Goal: Transaction & Acquisition: Book appointment/travel/reservation

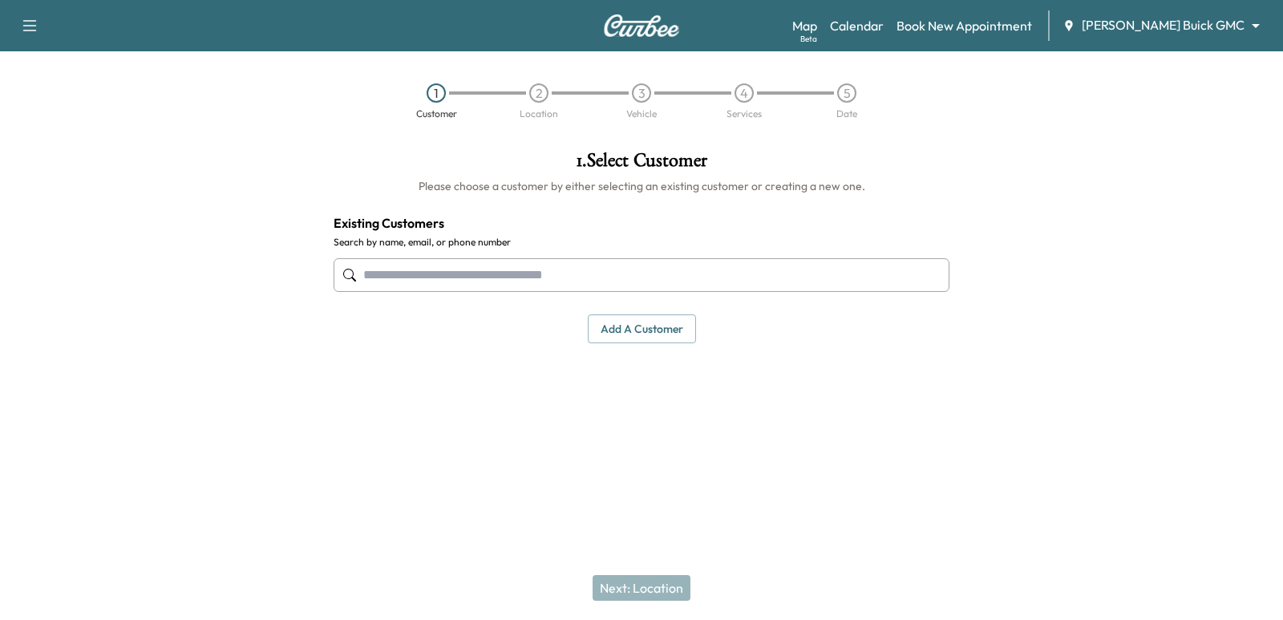
click at [572, 267] on input "text" at bounding box center [642, 275] width 616 height 34
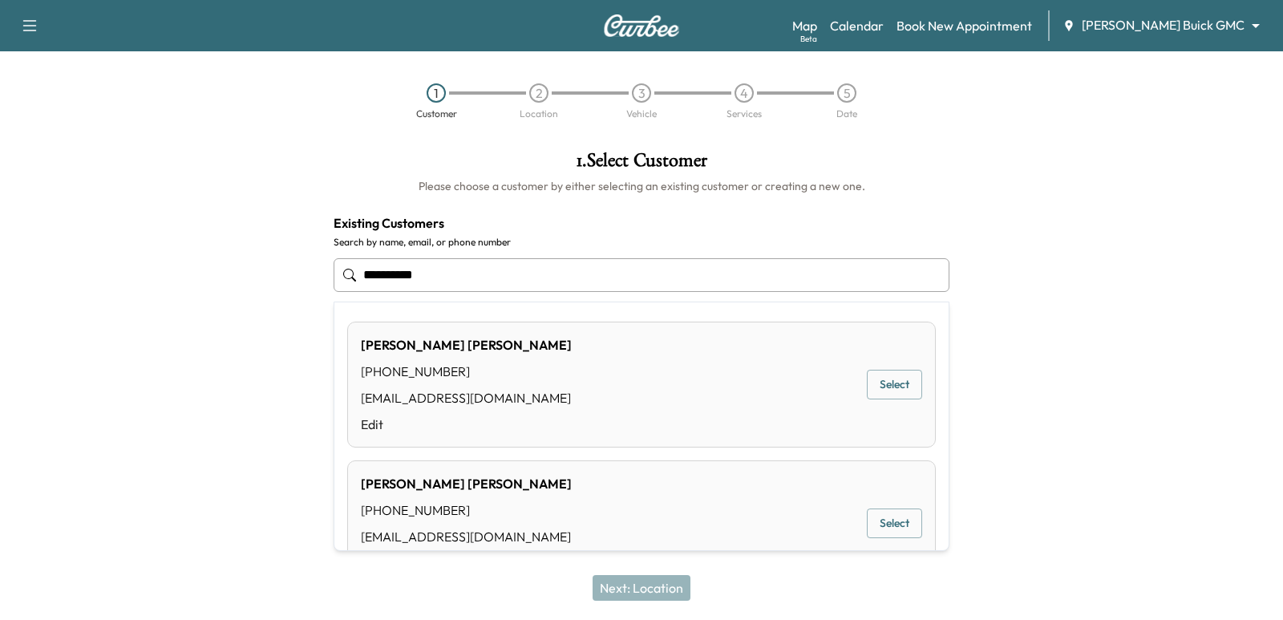
click at [897, 379] on button "Select" at bounding box center [894, 385] width 55 height 30
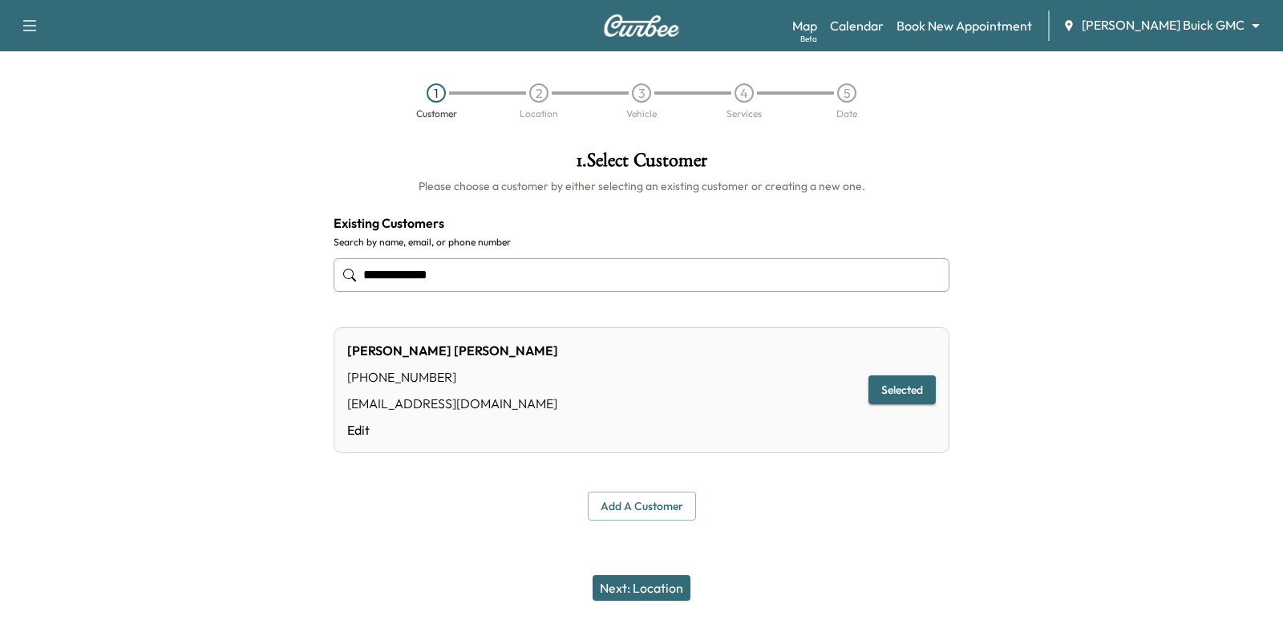
type input "**********"
click at [648, 598] on button "Next: Location" at bounding box center [642, 588] width 98 height 26
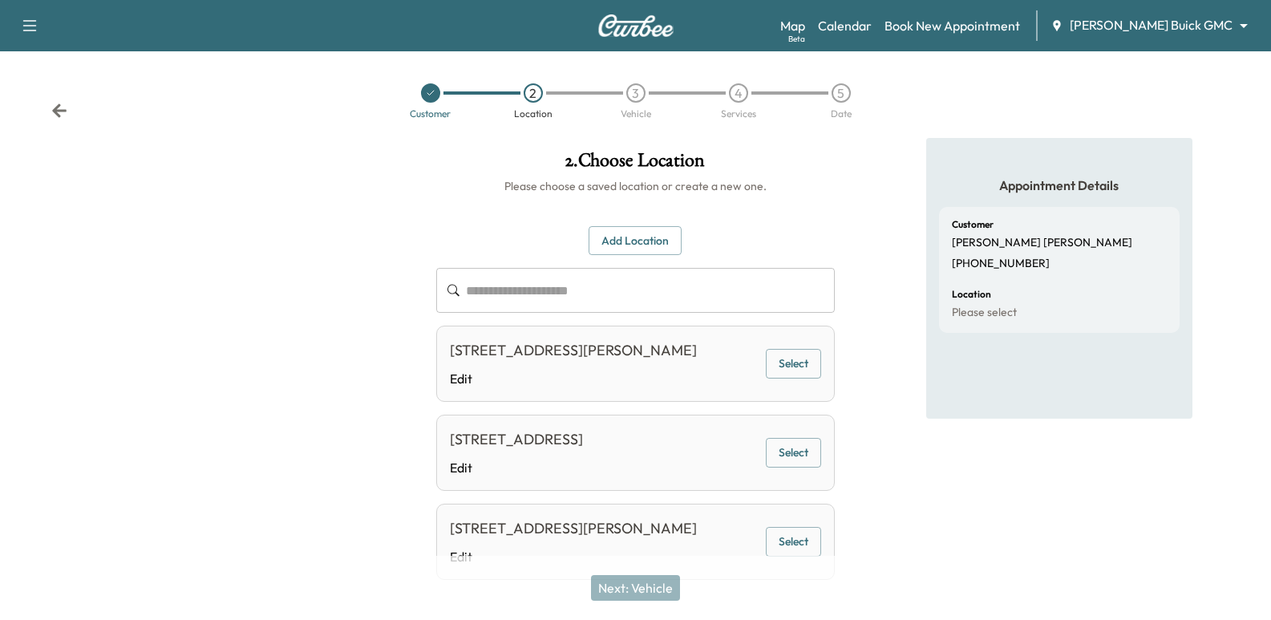
click at [790, 391] on div "[STREET_ADDRESS][PERSON_NAME] Edit Select" at bounding box center [635, 364] width 398 height 76
click at [789, 376] on button "Select" at bounding box center [793, 364] width 55 height 30
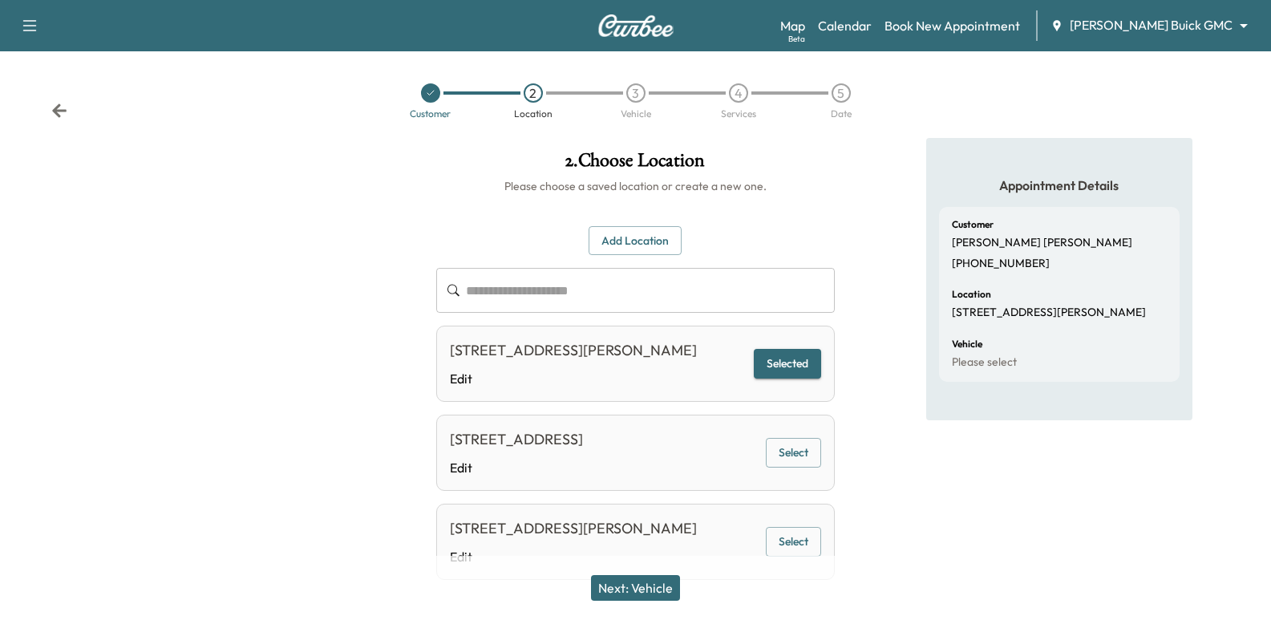
click at [670, 585] on button "Next: Vehicle" at bounding box center [635, 588] width 89 height 26
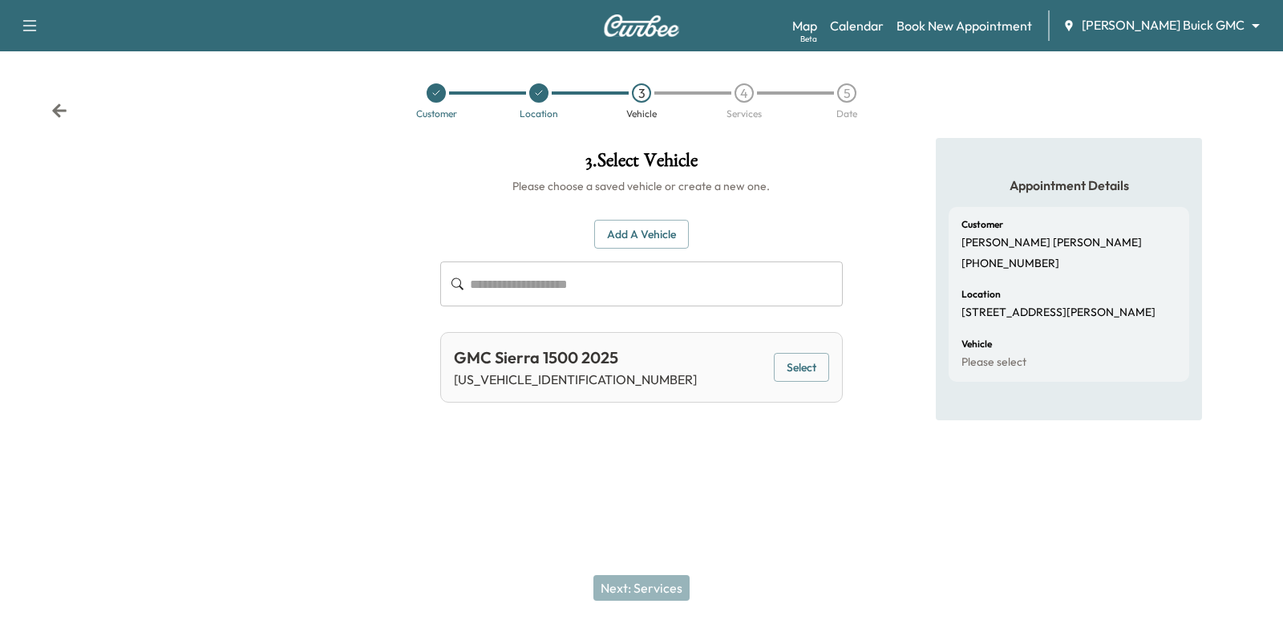
click at [777, 357] on button "Select" at bounding box center [801, 368] width 55 height 30
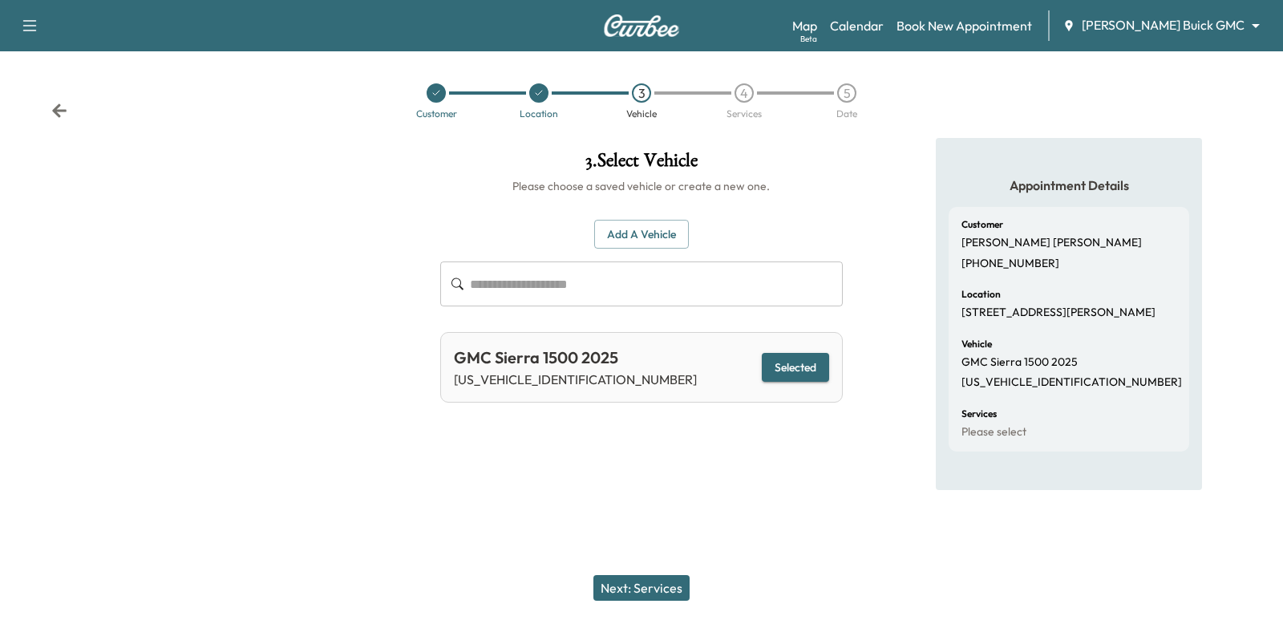
click at [674, 585] on button "Next: Services" at bounding box center [641, 588] width 96 height 26
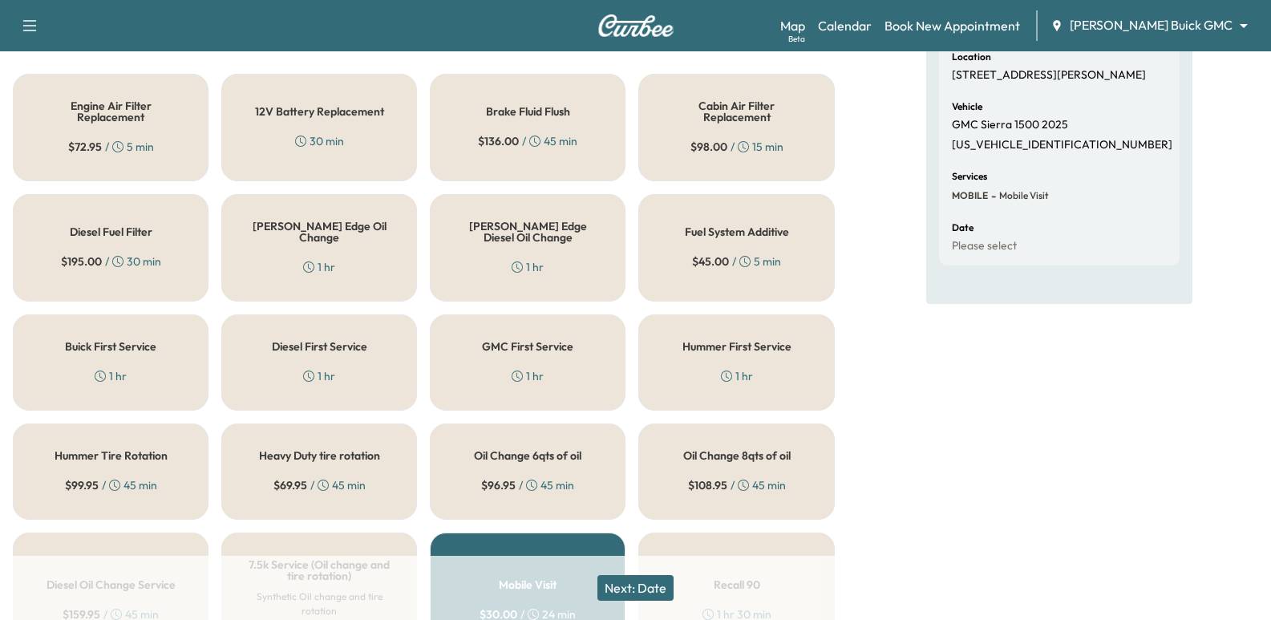
scroll to position [241, 0]
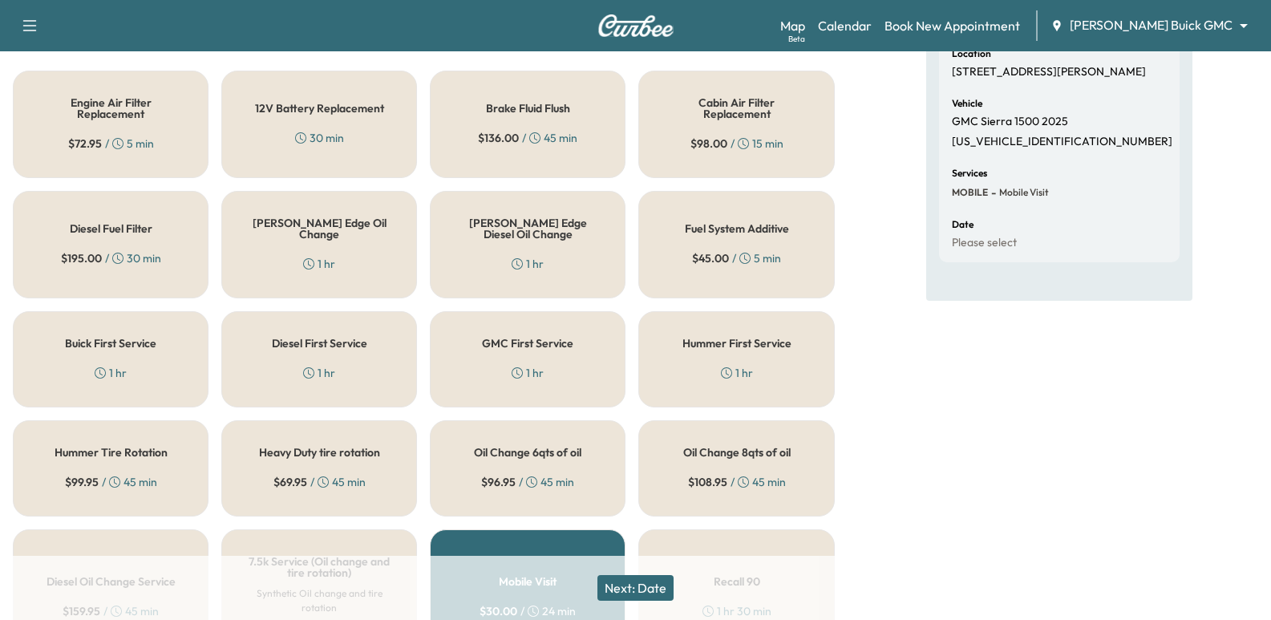
click at [670, 474] on div "Oil Change 8qts of oil $ 108.95 / 45 min" at bounding box center [736, 468] width 196 height 96
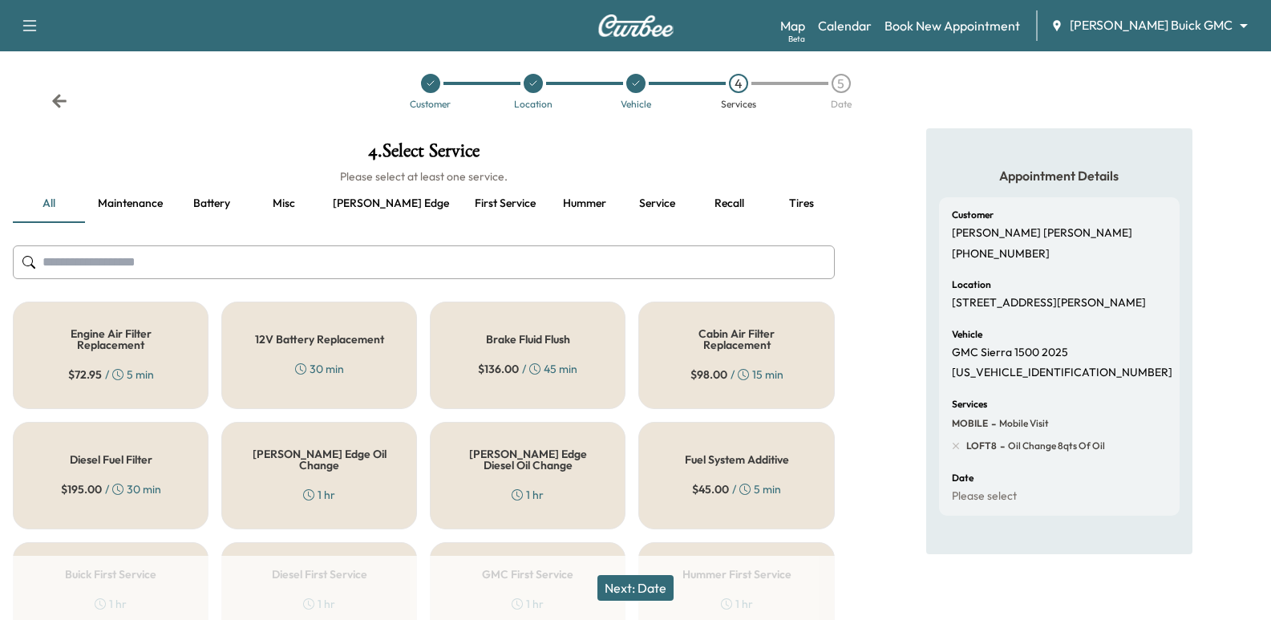
scroll to position [0, 0]
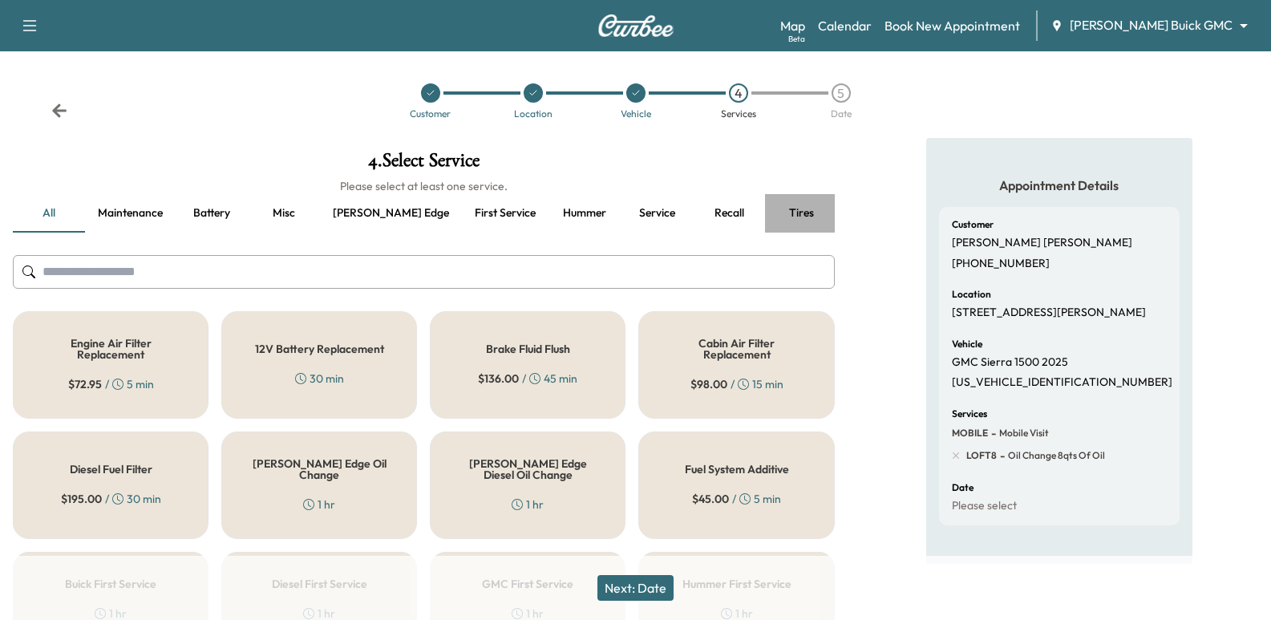
click at [765, 213] on button "Tires" at bounding box center [801, 213] width 72 height 38
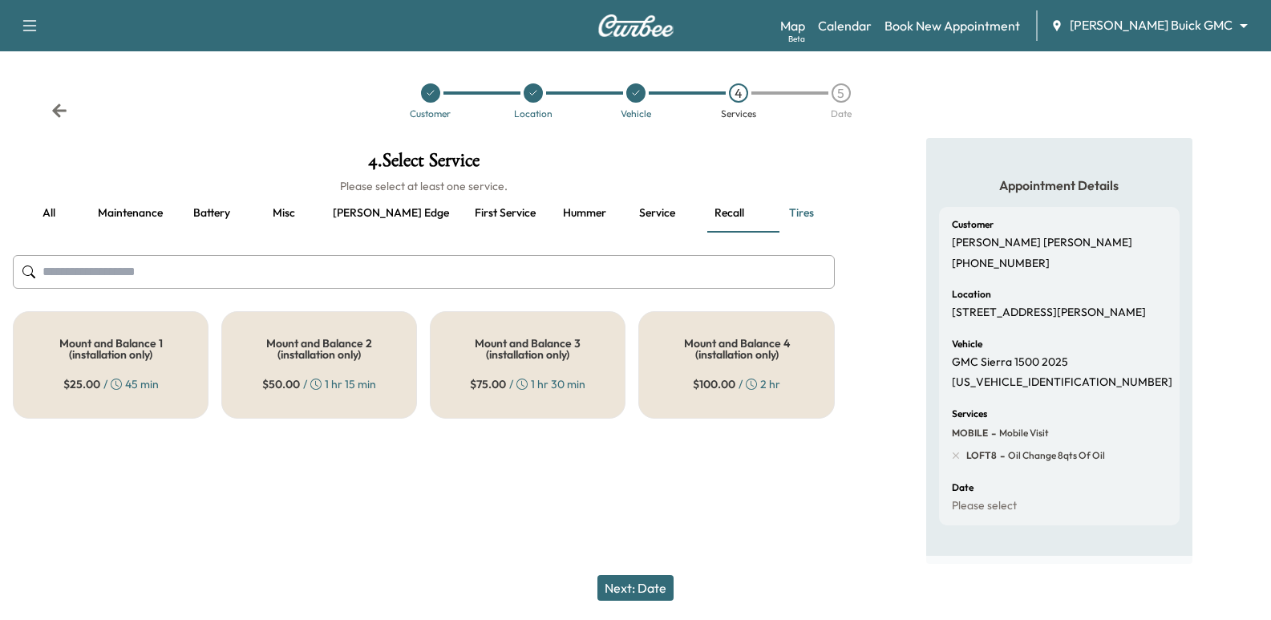
click at [549, 232] on button "Hummer" at bounding box center [585, 213] width 72 height 38
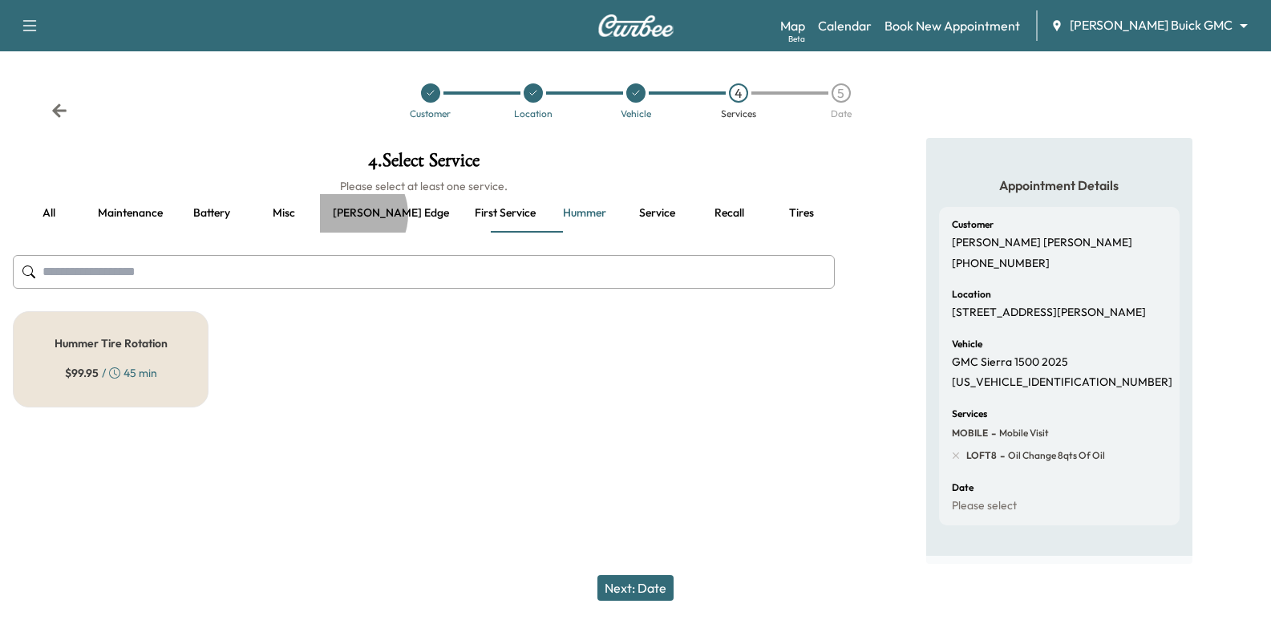
click at [346, 215] on button "[PERSON_NAME] edge" at bounding box center [391, 213] width 142 height 38
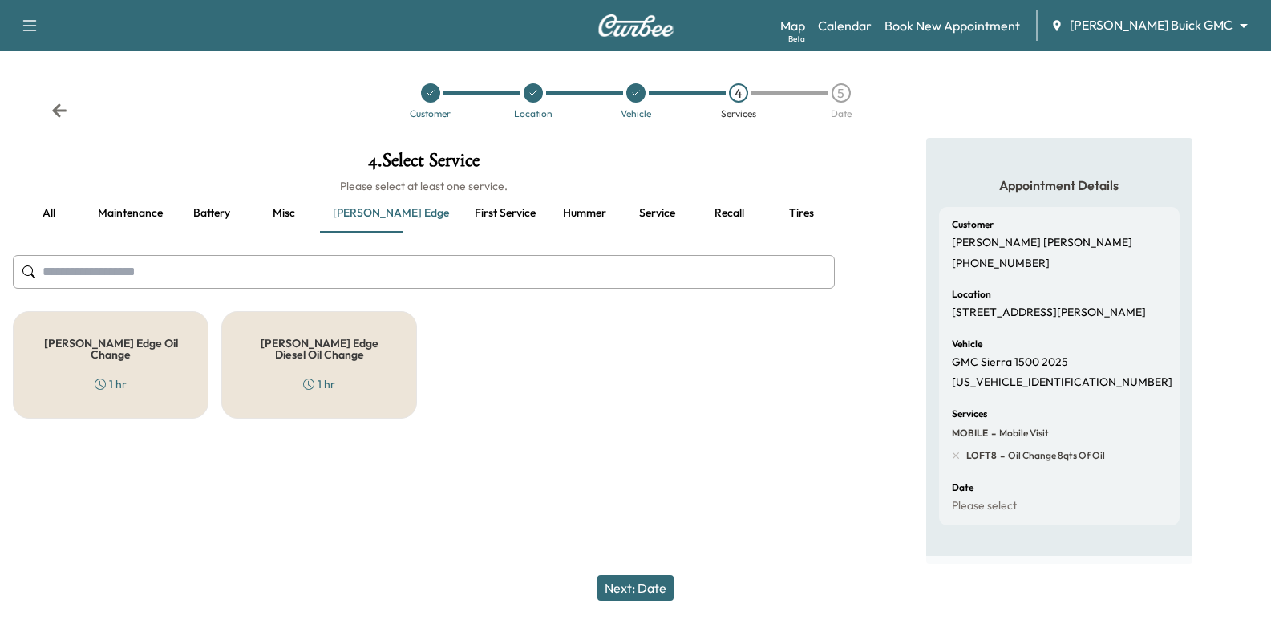
click at [221, 218] on button "Battery" at bounding box center [212, 213] width 72 height 38
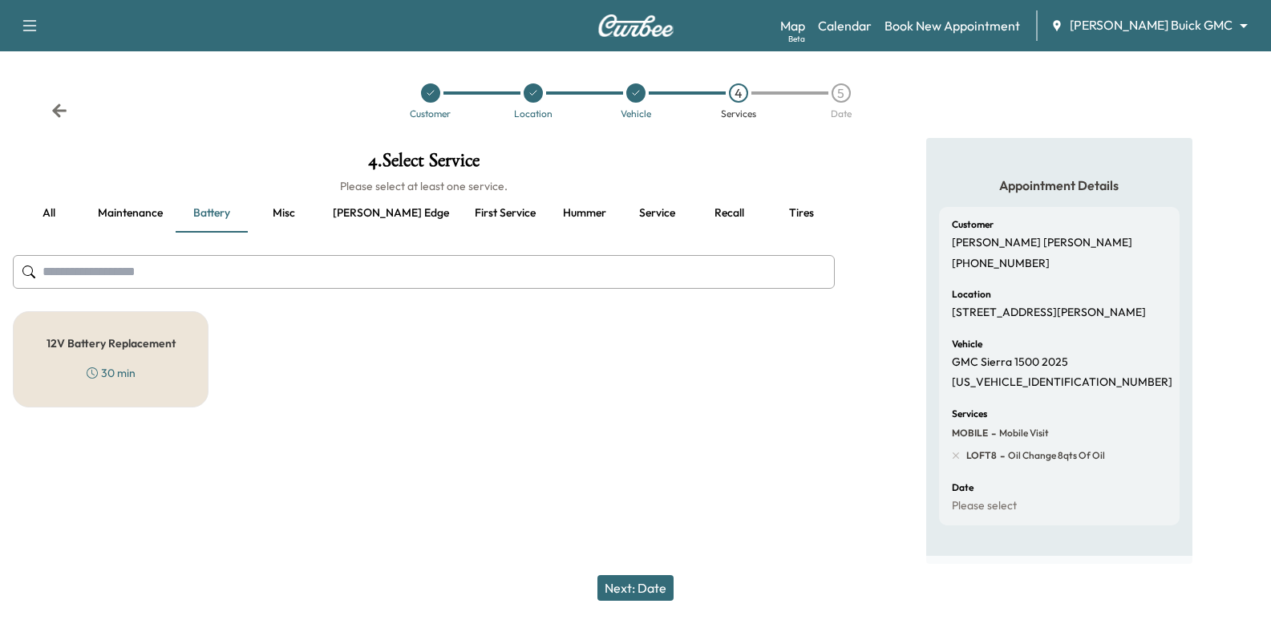
click at [152, 218] on button "Maintenance" at bounding box center [130, 213] width 91 height 38
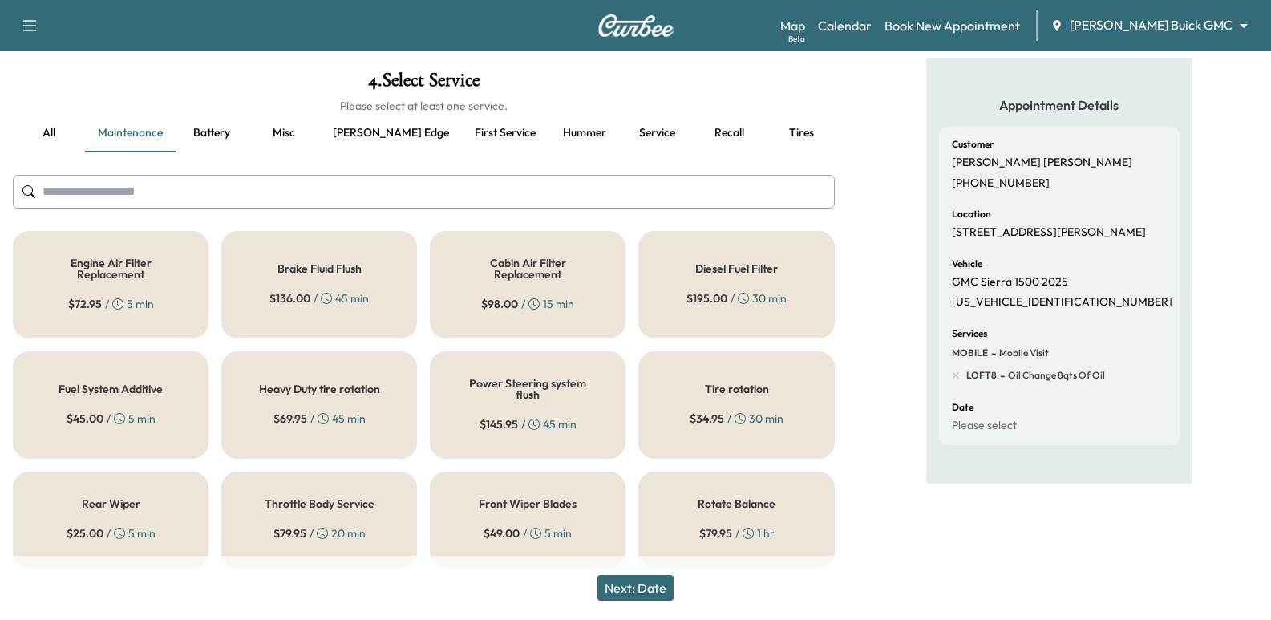
scroll to position [81, 0]
click at [759, 383] on h5 "Tire rotation" at bounding box center [737, 388] width 64 height 11
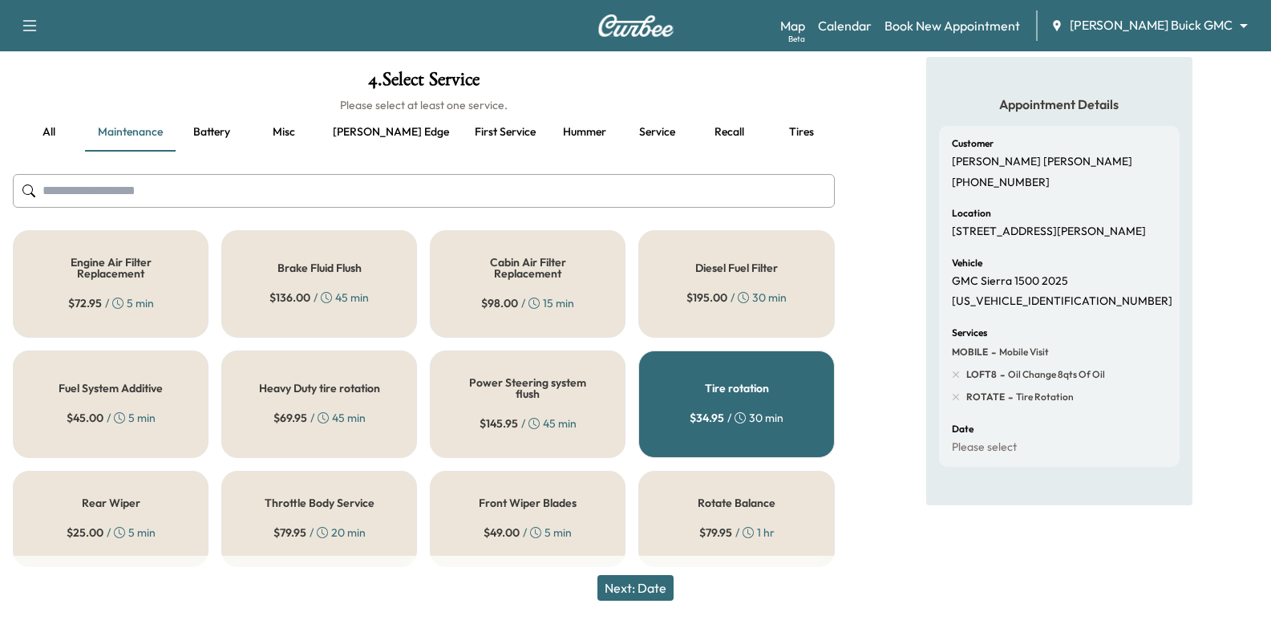
click at [662, 583] on button "Next: Date" at bounding box center [635, 588] width 76 height 26
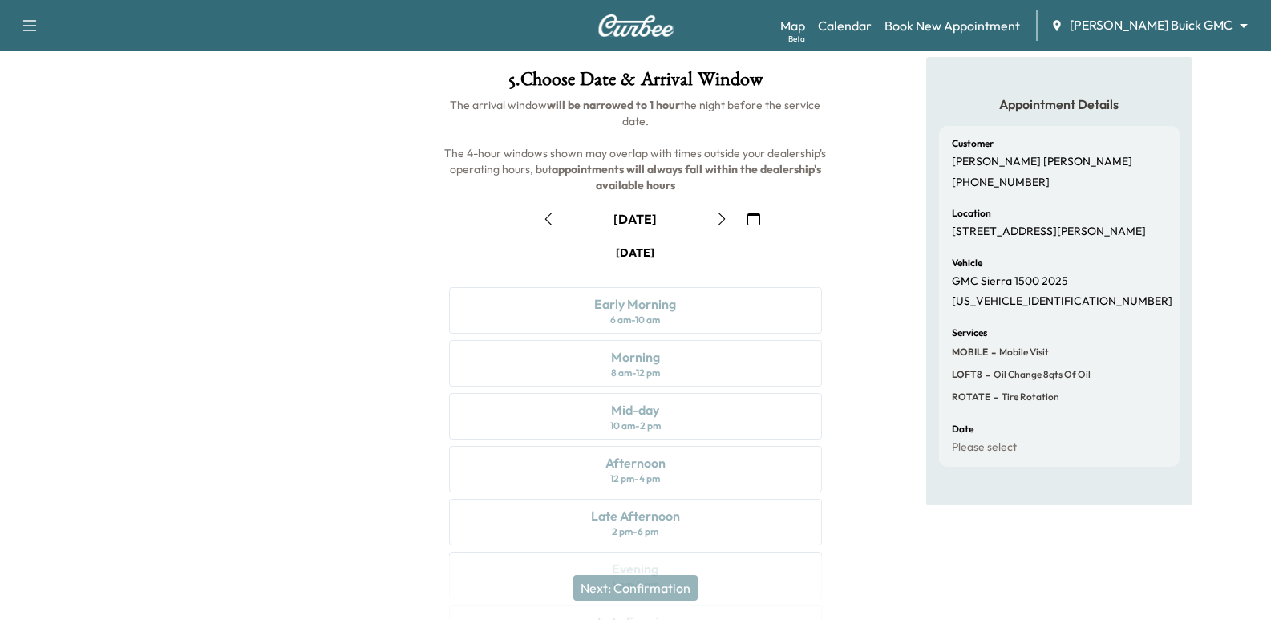
click at [721, 227] on button "button" at bounding box center [721, 219] width 27 height 26
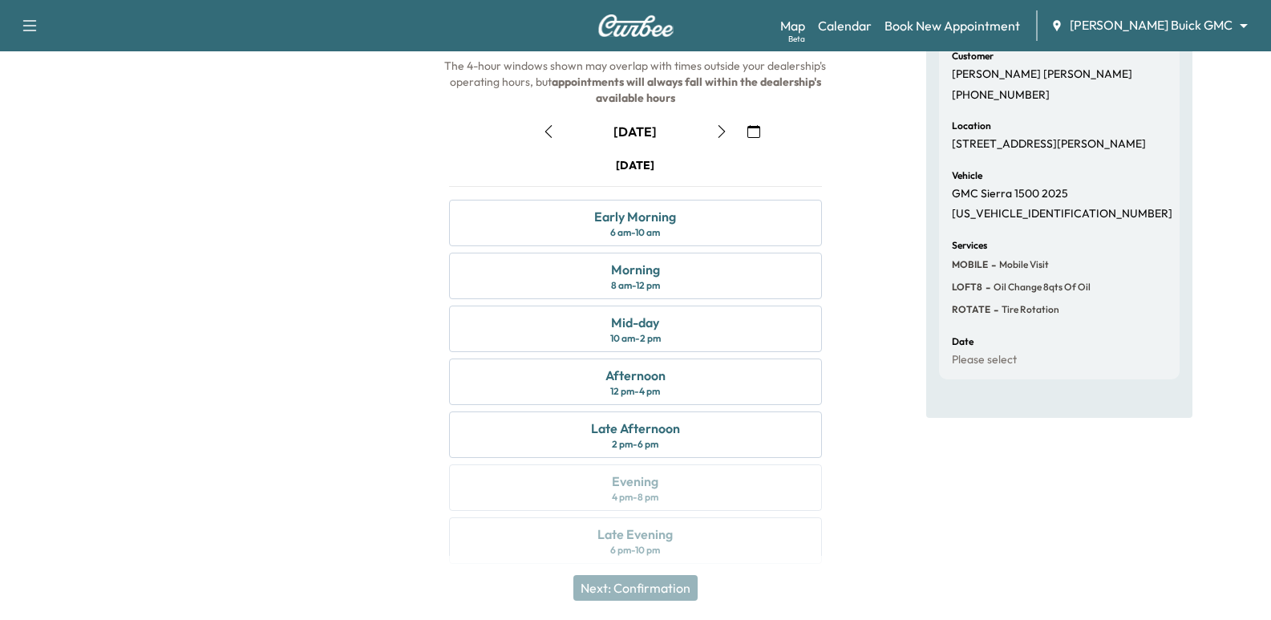
scroll to position [183, 0]
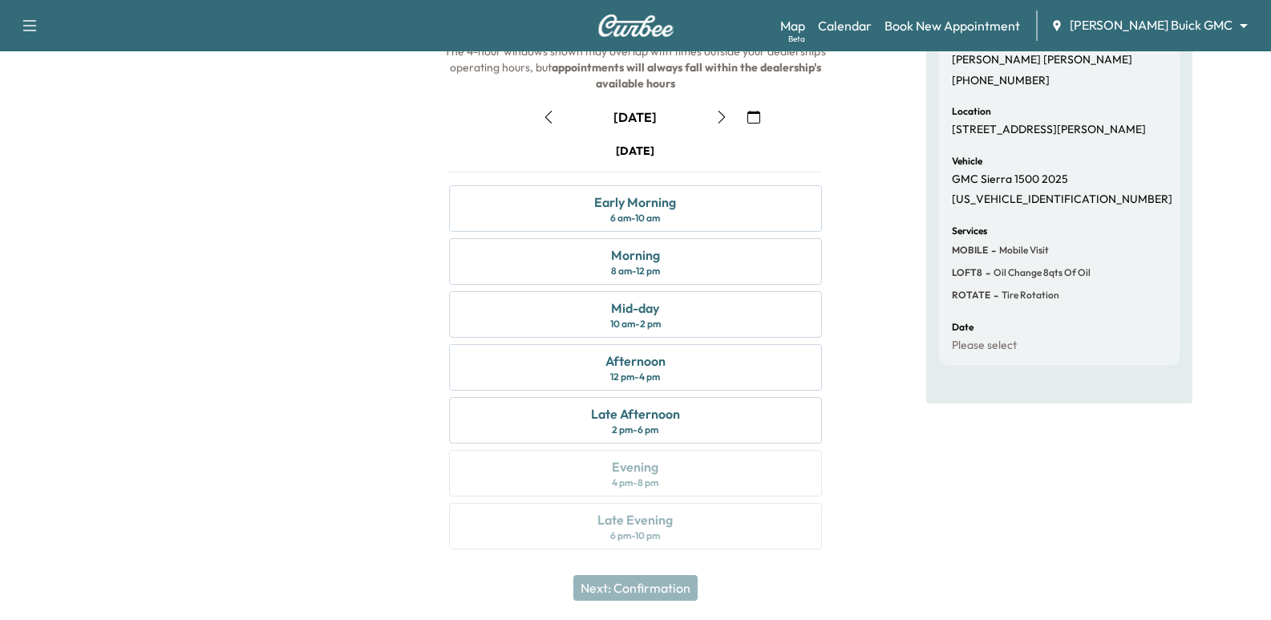
click at [875, 152] on div "Appointment Details Customer [PERSON_NAME] [PHONE_NUMBER] Location [STREET_ADDR…" at bounding box center [1059, 262] width 423 height 614
click at [626, 247] on div "Morning" at bounding box center [635, 254] width 49 height 19
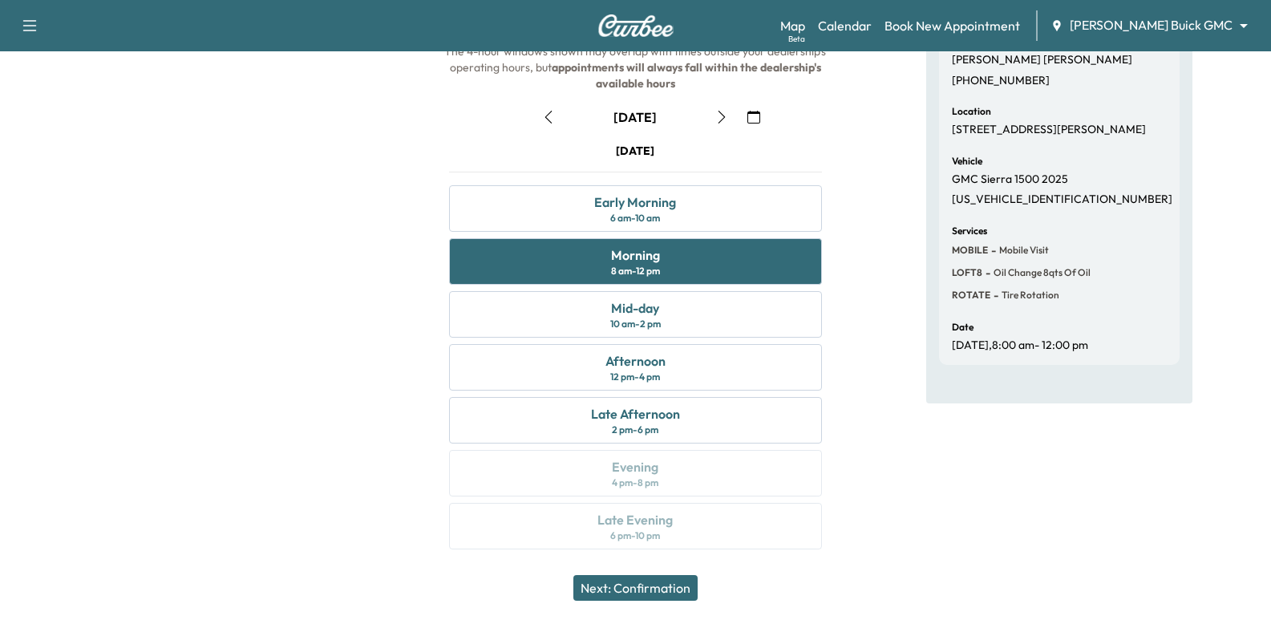
click at [656, 594] on button "Next: Confirmation" at bounding box center [635, 588] width 124 height 26
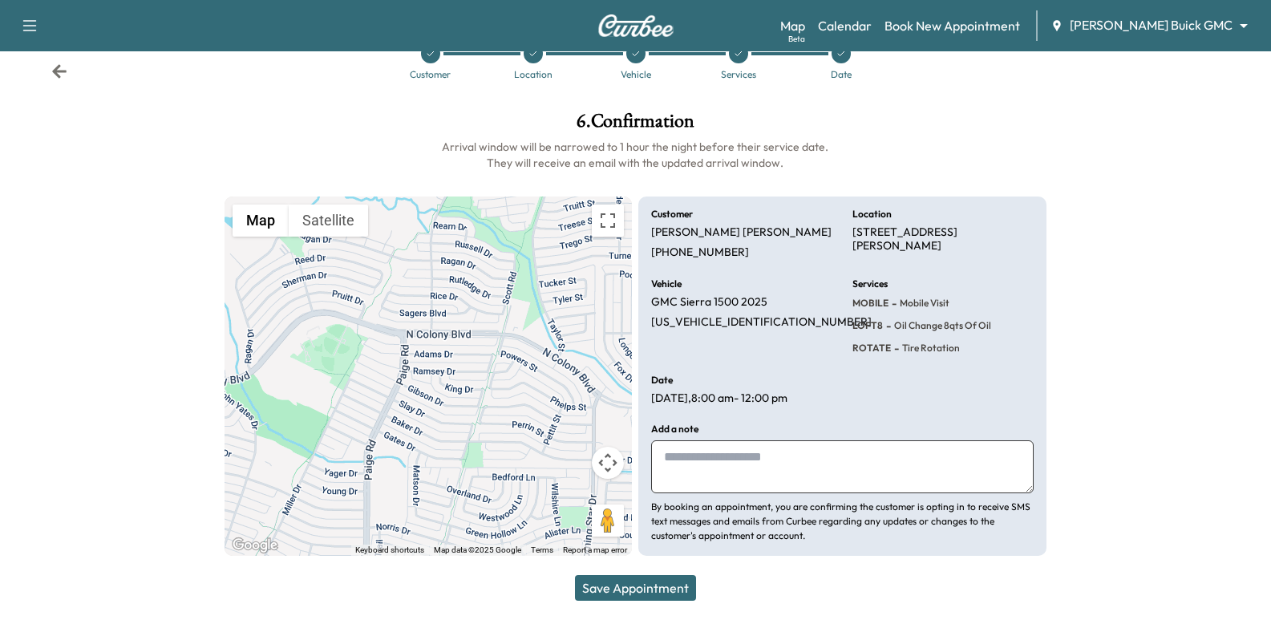
click at [781, 462] on textarea at bounding box center [842, 466] width 382 height 53
click at [800, 345] on div "Vehicle GMC Sierra 1500 2025 [US_VEHICLE_IDENTIFICATION_NUMBER]" at bounding box center [741, 317] width 181 height 77
click at [795, 327] on div "Vehicle GMC Sierra 1500 2025 [US_VEHICLE_IDENTIFICATION_NUMBER]" at bounding box center [741, 317] width 181 height 77
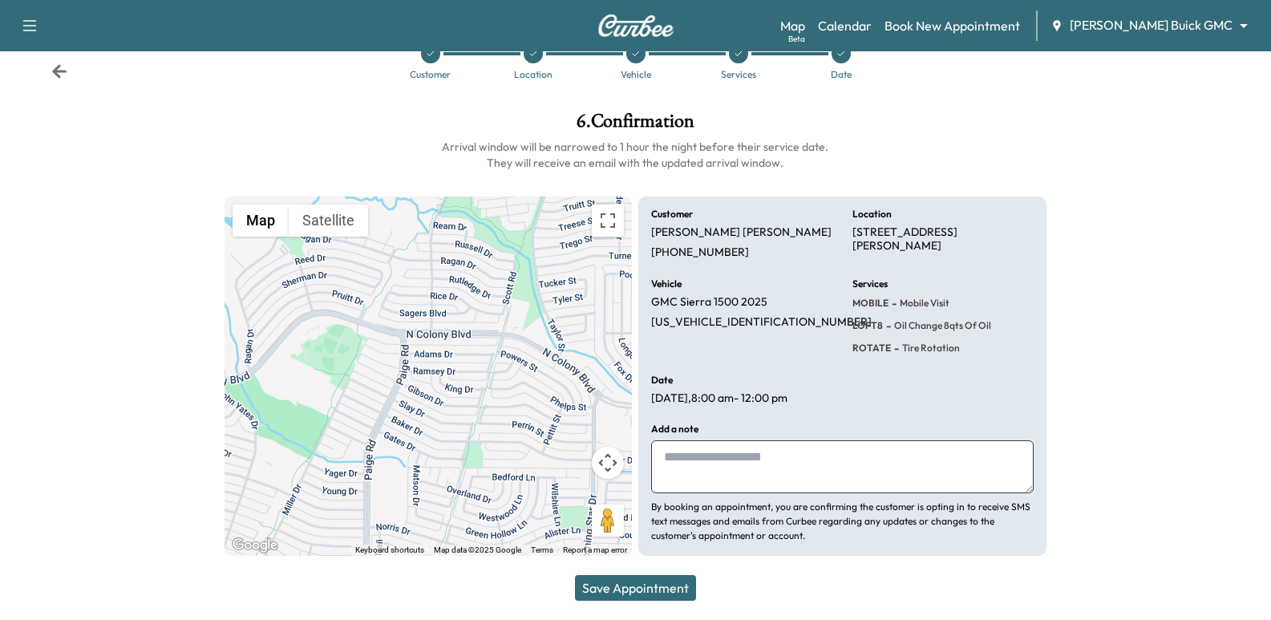
click at [682, 590] on button "Save Appointment" at bounding box center [635, 588] width 121 height 26
